Goal: Check status: Check status

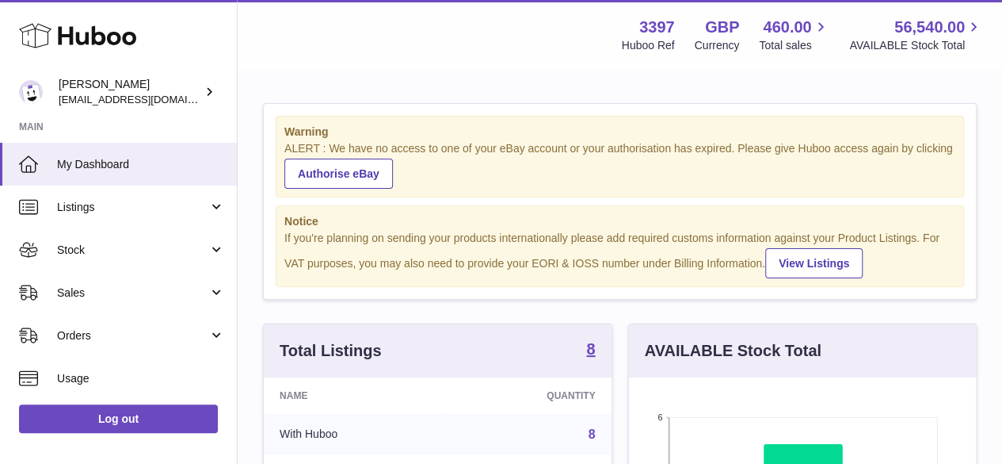
scroll to position [247, 347]
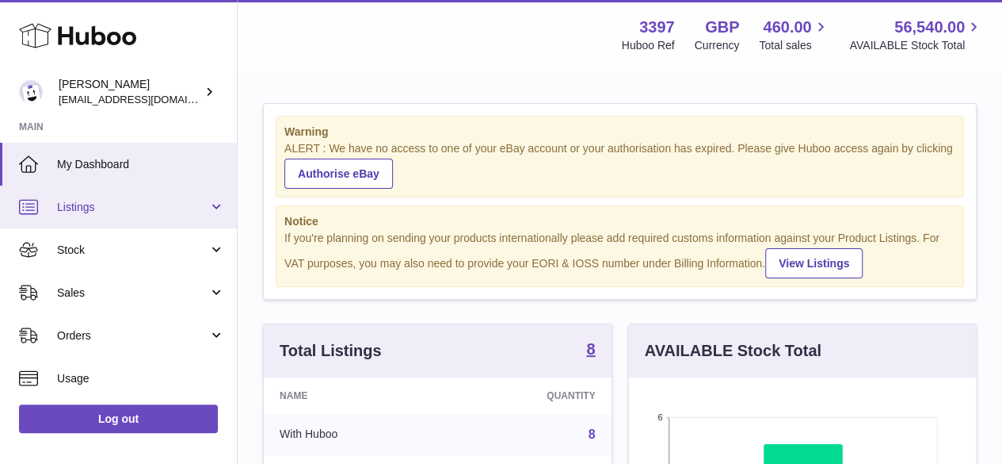
click at [160, 216] on link "Listings" at bounding box center [118, 206] width 237 height 43
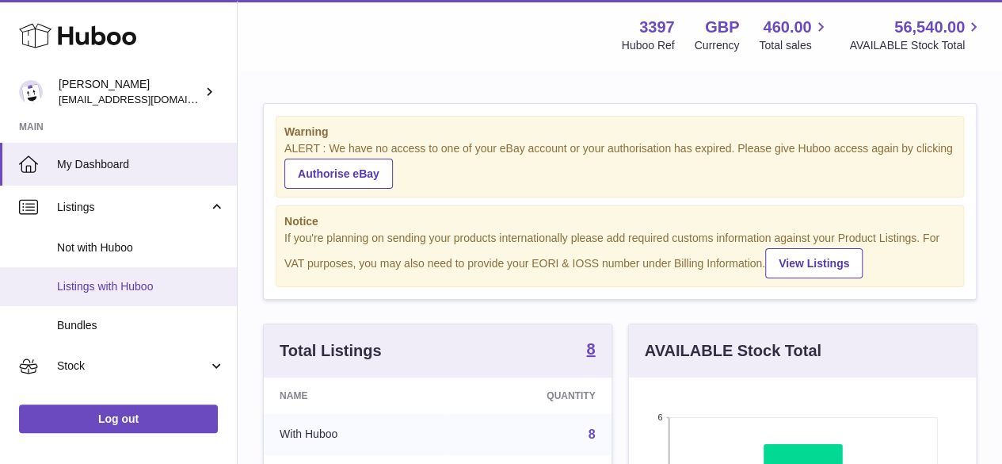
click at [158, 283] on span "Listings with Huboo" at bounding box center [141, 286] width 168 height 15
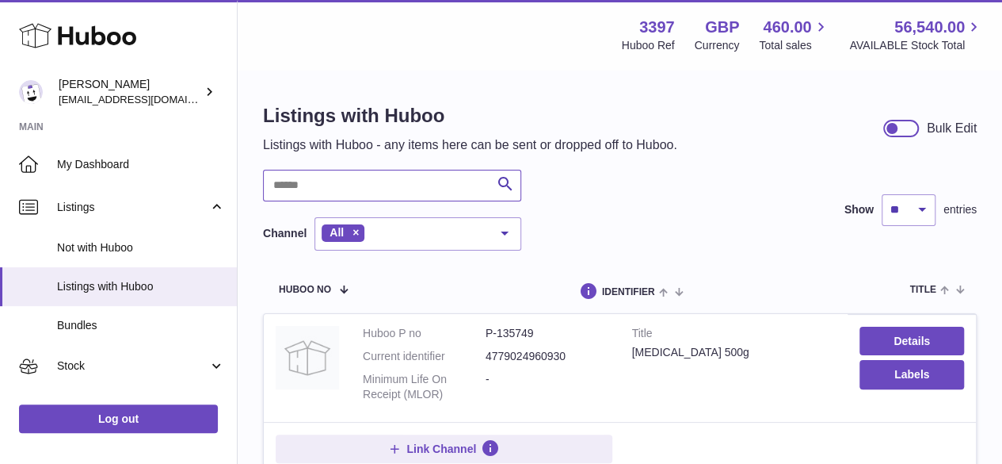
click at [399, 184] on input "text" at bounding box center [392, 186] width 258 height 32
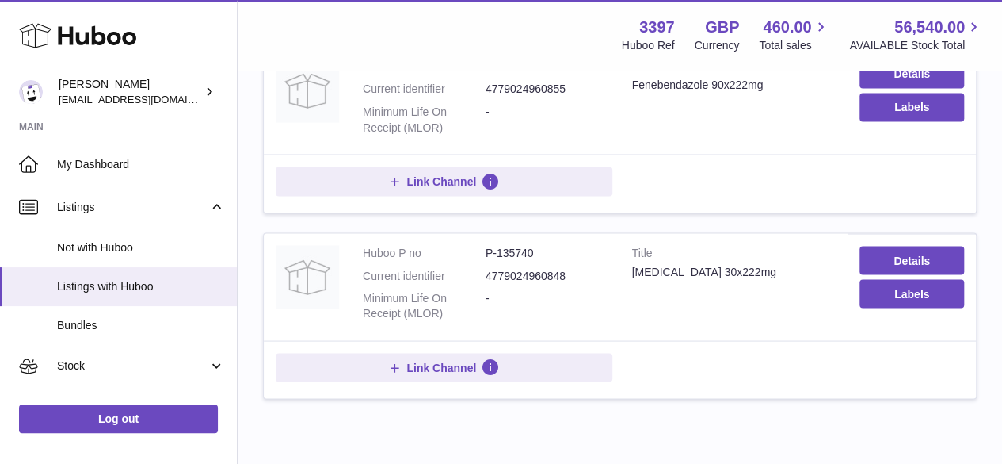
scroll to position [1387, 0]
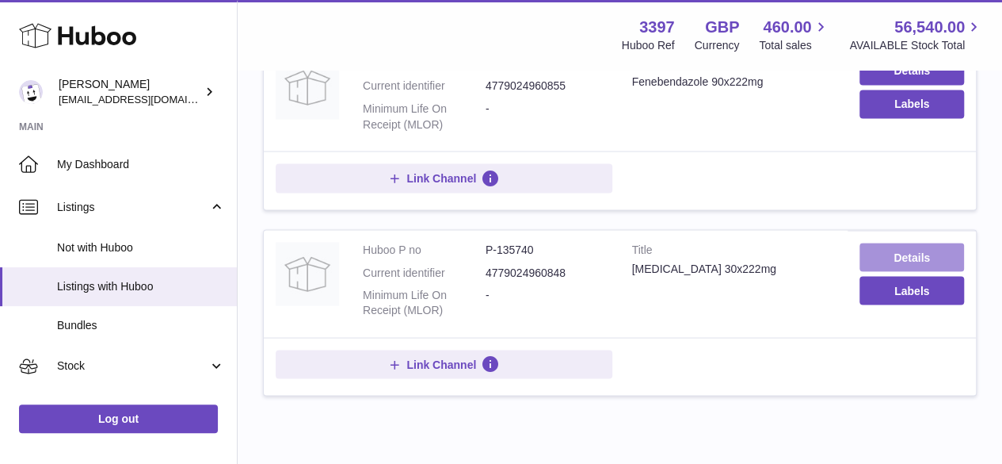
click at [930, 256] on link "Details" at bounding box center [912, 256] width 105 height 29
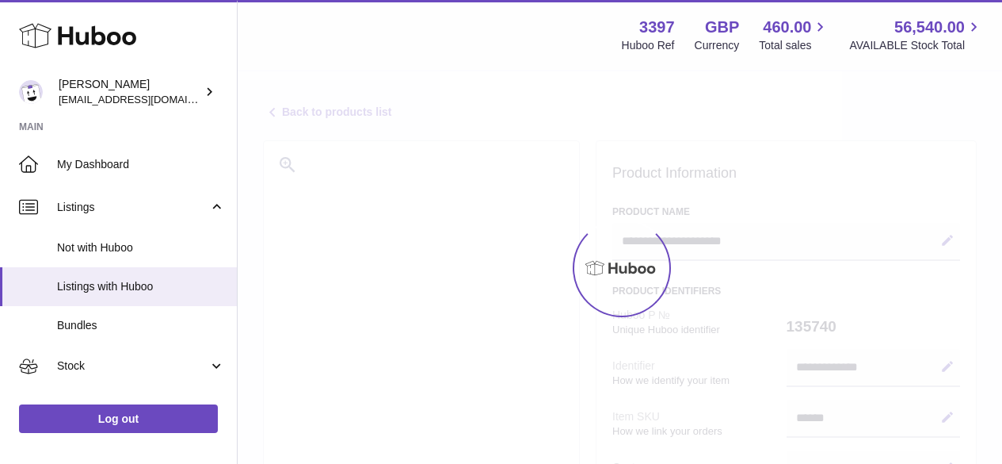
select select "***"
select select "****"
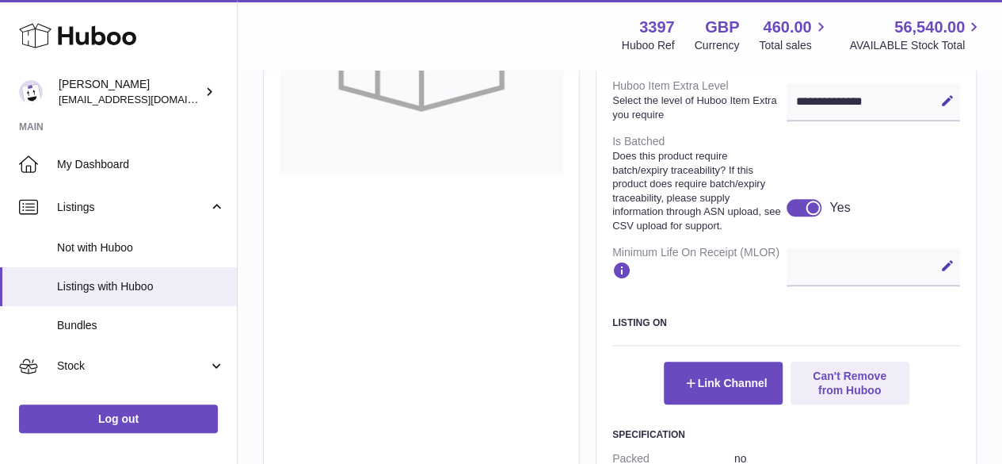
scroll to position [712, 0]
click at [809, 213] on div at bounding box center [813, 206] width 14 height 14
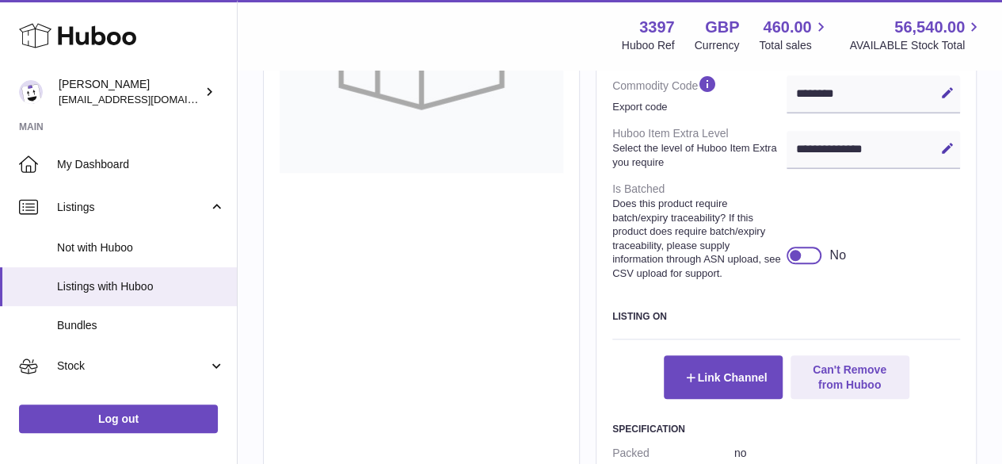
click at [804, 264] on div at bounding box center [805, 254] width 36 height 17
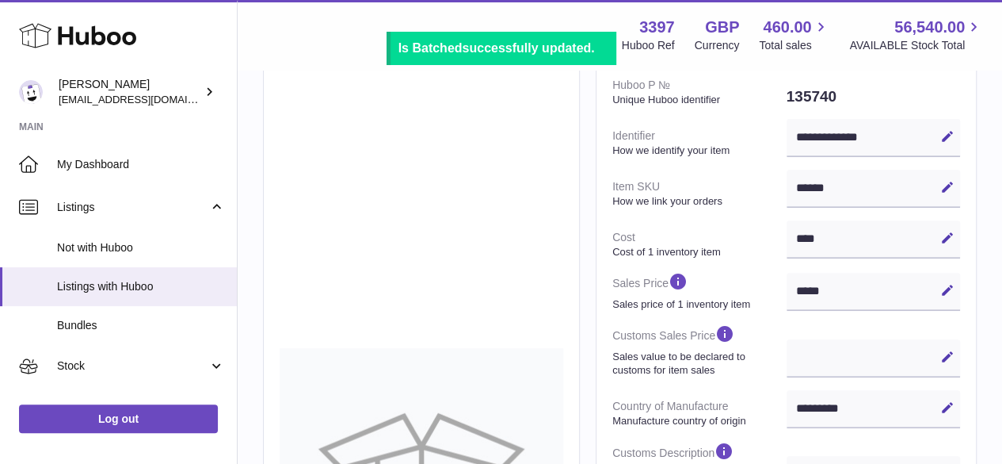
scroll to position [0, 0]
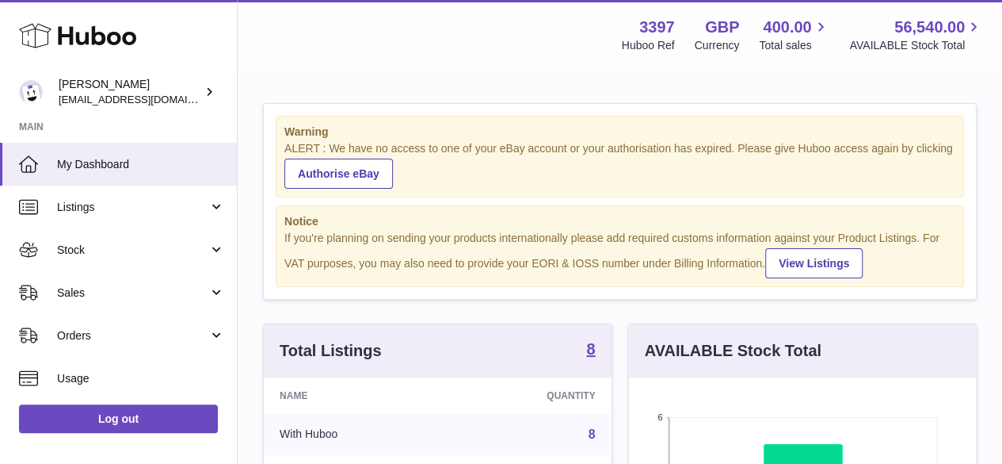
scroll to position [247, 347]
